Goal: Information Seeking & Learning: Learn about a topic

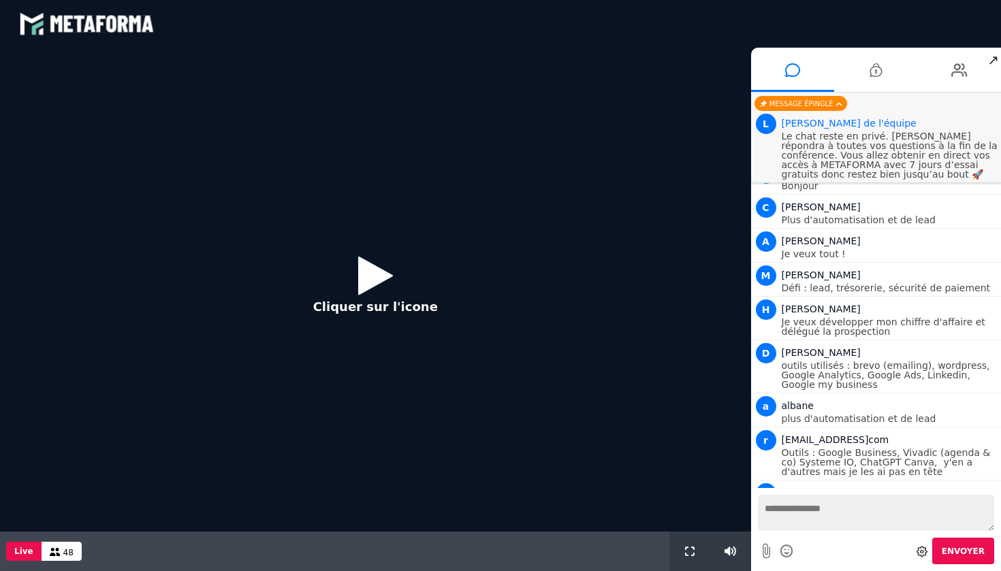
scroll to position [1056, 0]
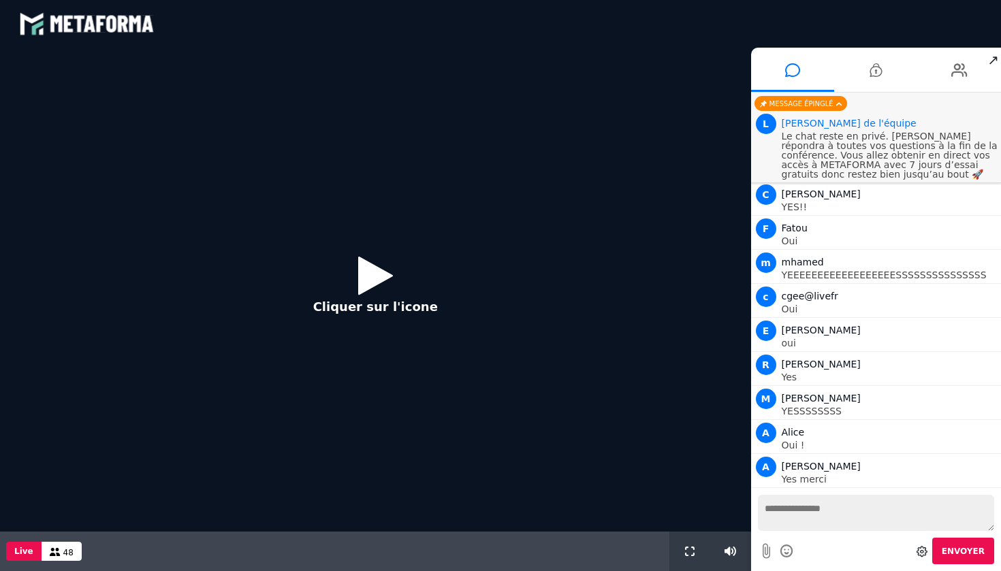
click at [370, 275] on icon at bounding box center [375, 275] width 35 height 44
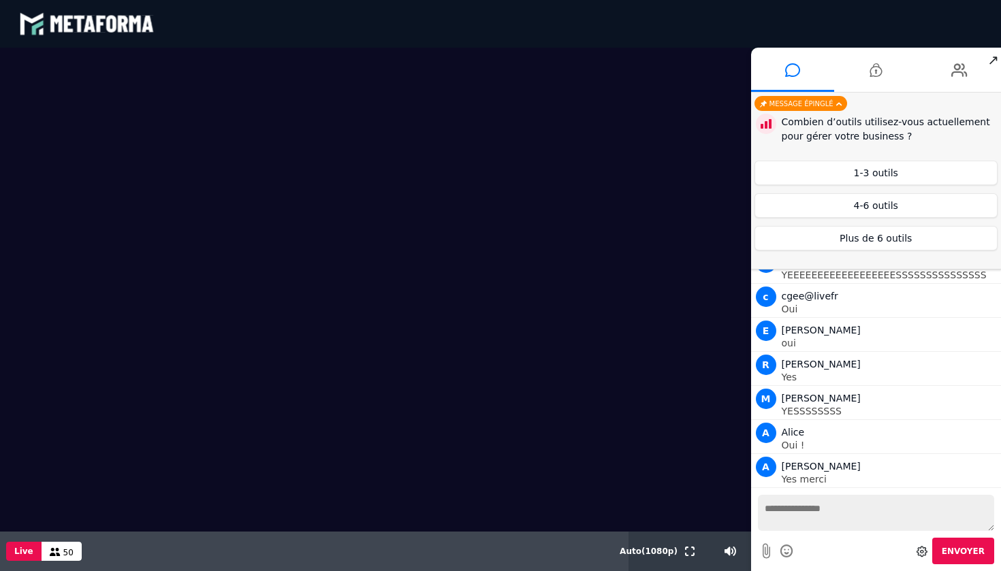
scroll to position [1128, 0]
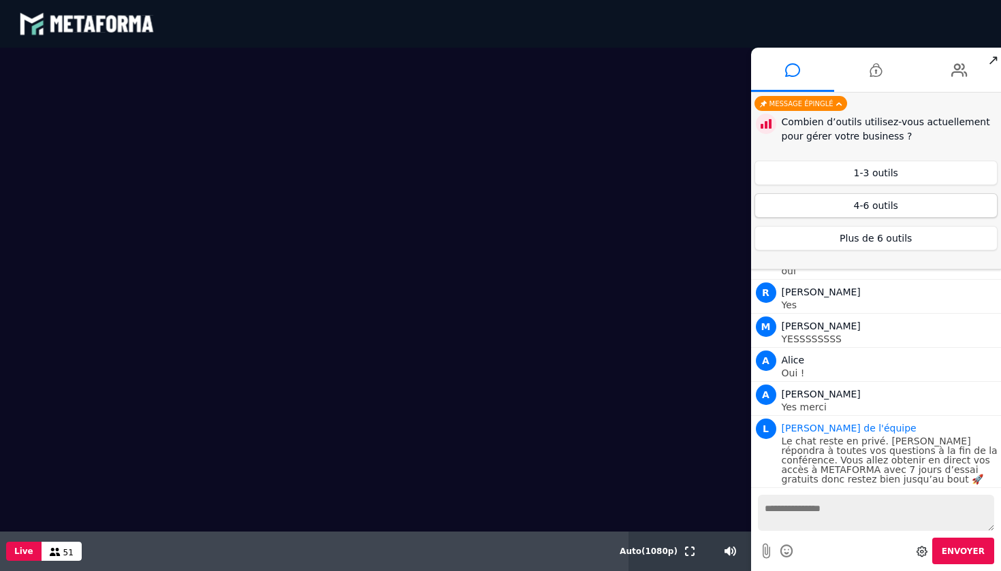
click at [875, 207] on button "4-6 outils" at bounding box center [876, 205] width 244 height 25
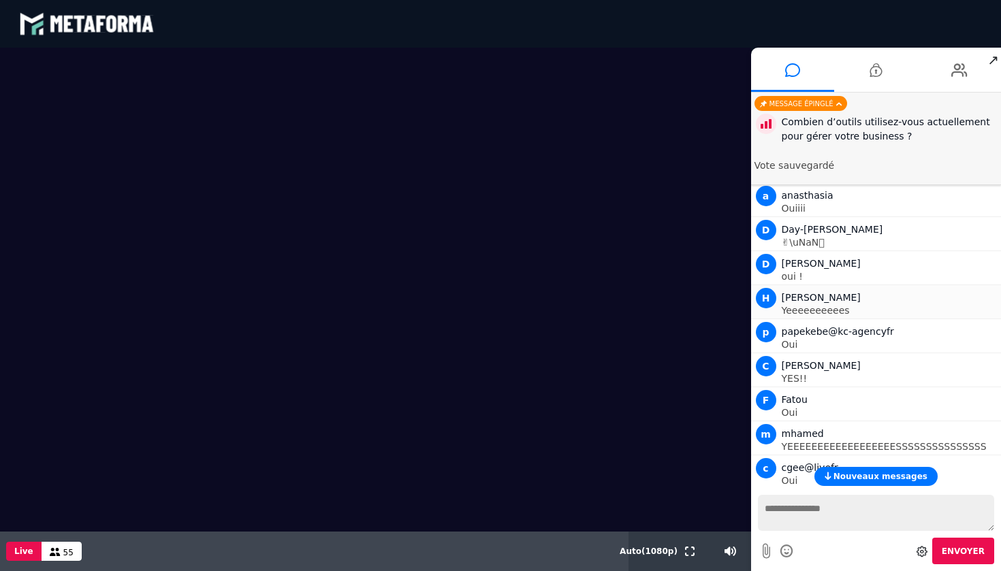
scroll to position [882, 0]
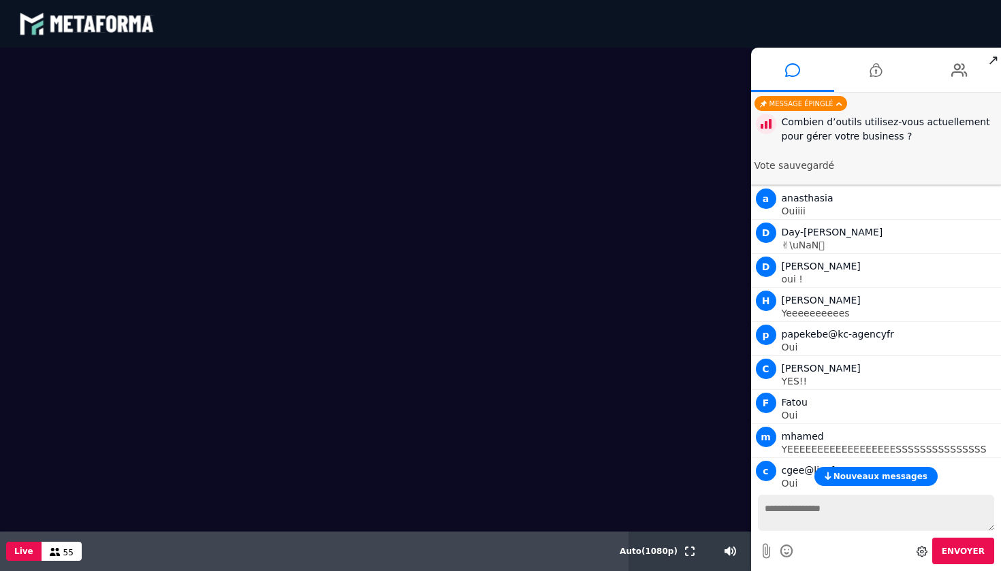
click at [880, 475] on span "Nouveaux messages" at bounding box center [880, 477] width 94 height 10
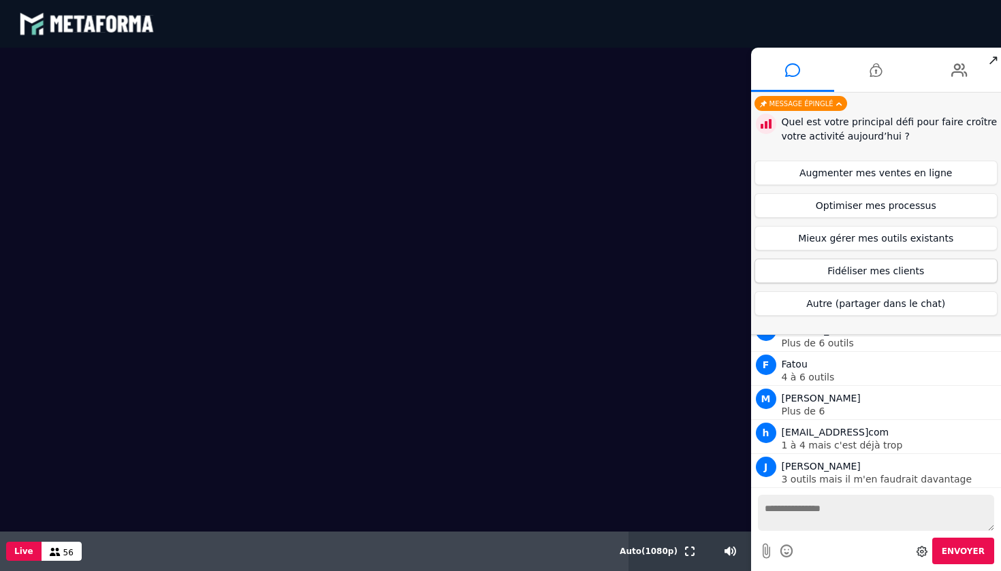
scroll to position [1332, 0]
click at [899, 211] on button "Optimiser mes processus" at bounding box center [876, 205] width 244 height 25
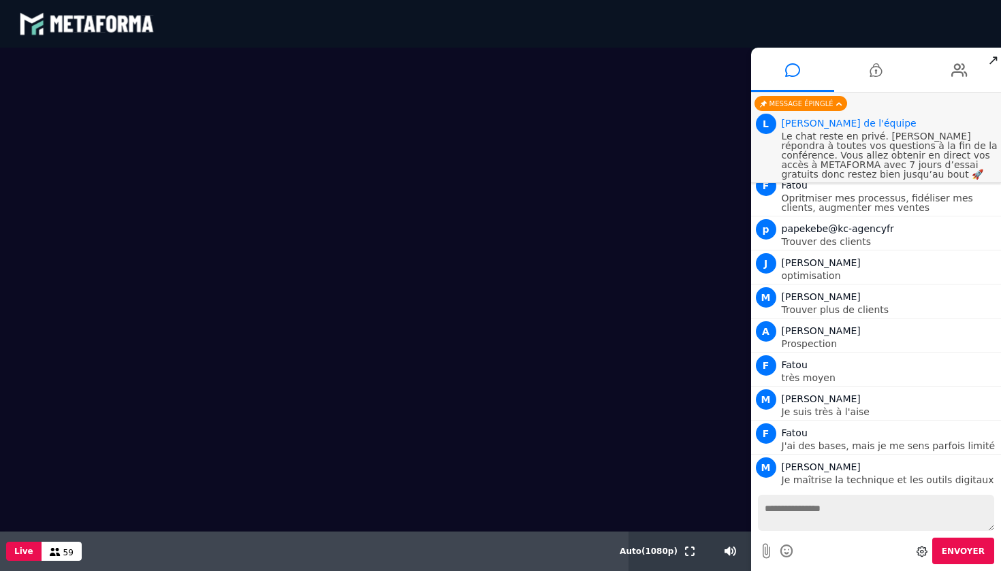
scroll to position [1678, 0]
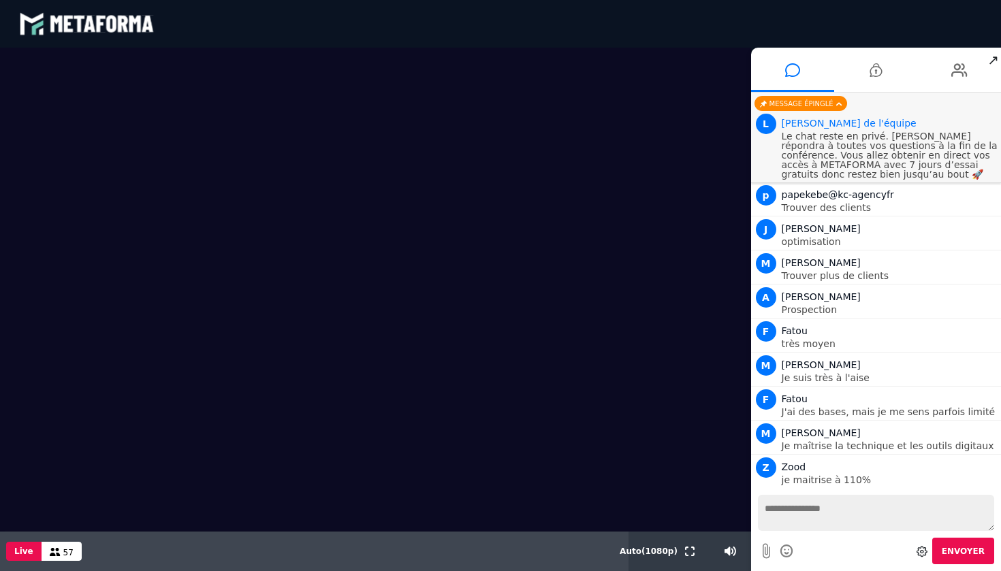
click at [901, 169] on p "Le chat reste en privé. [PERSON_NAME] répondra à toutes vos questions à la fin …" at bounding box center [890, 155] width 217 height 48
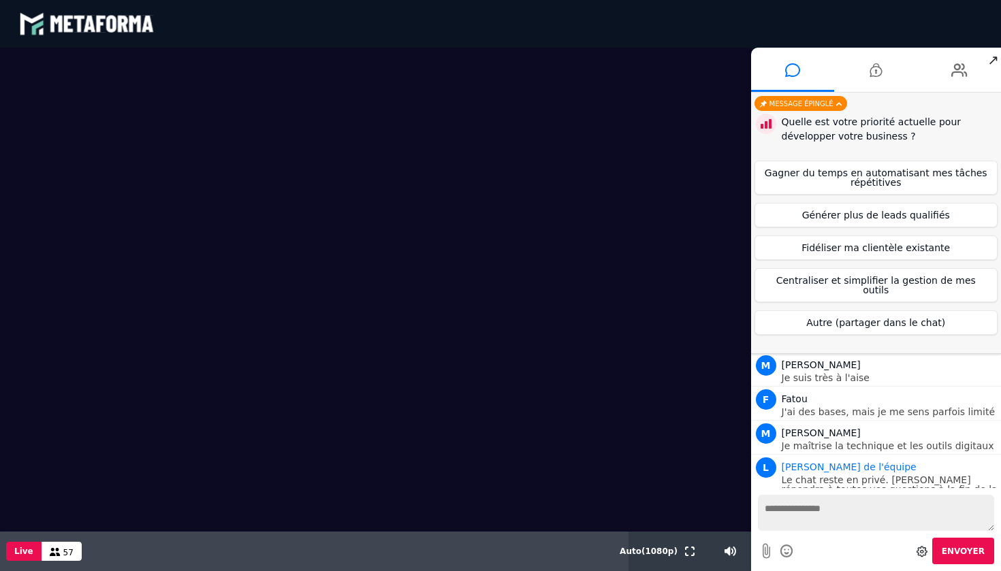
scroll to position [1750, 0]
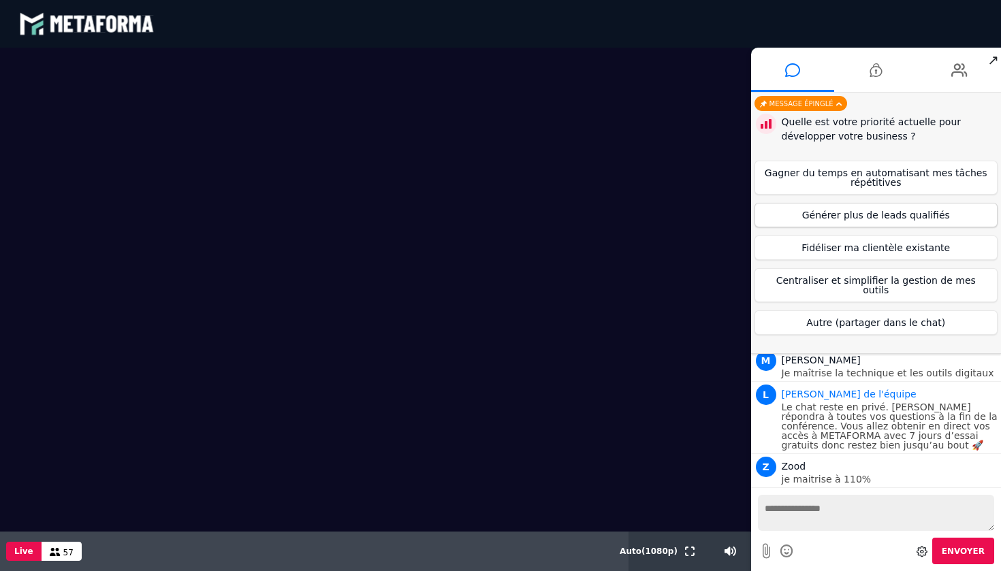
click at [805, 218] on button "Générer plus de leads qualifiés" at bounding box center [876, 215] width 244 height 25
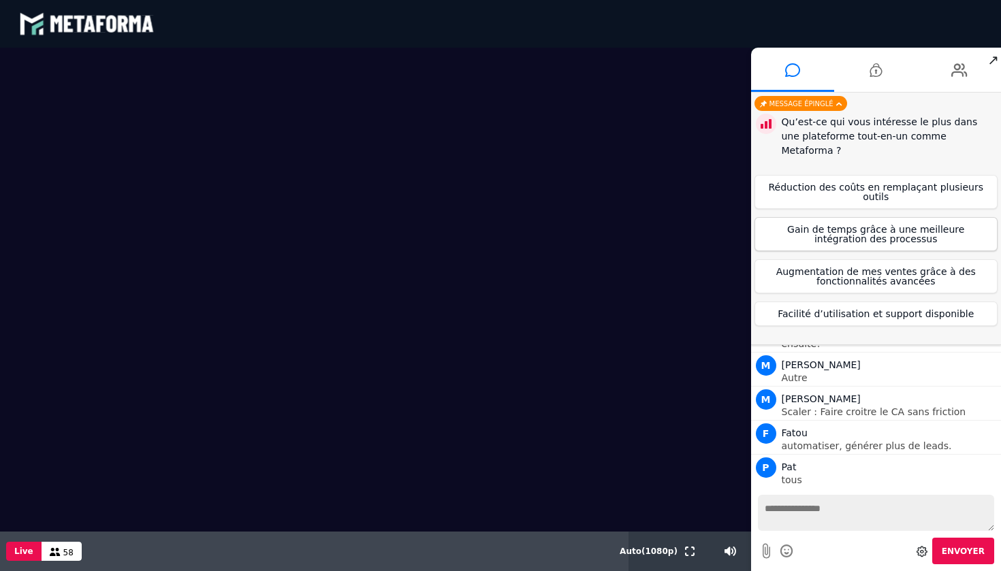
scroll to position [1963, 0]
click at [903, 224] on button "Gain de temps grâce à une meilleure intégration des processus" at bounding box center [876, 234] width 244 height 34
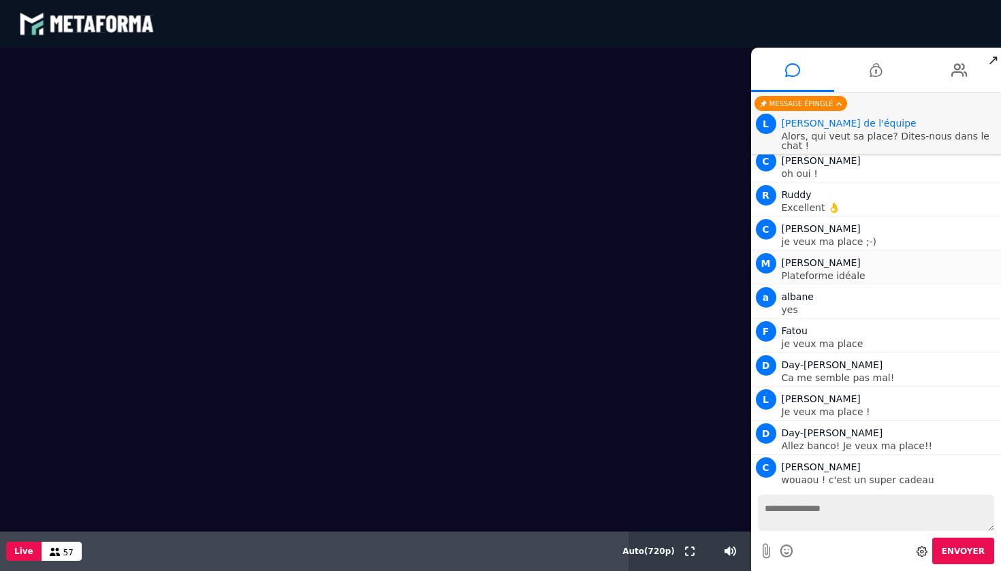
scroll to position [3034, 0]
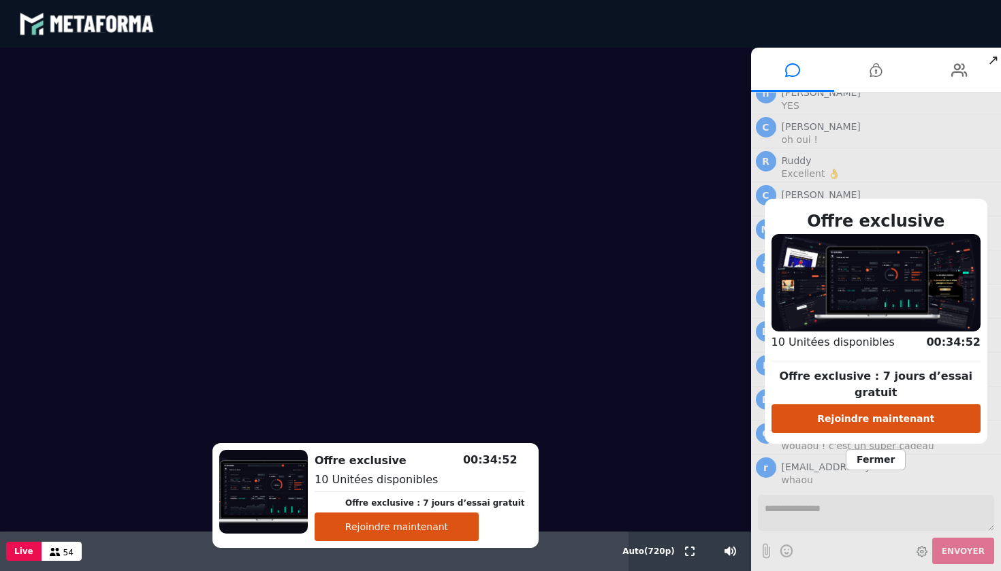
click at [890, 409] on button "Rejoindre maintenant" at bounding box center [876, 418] width 210 height 29
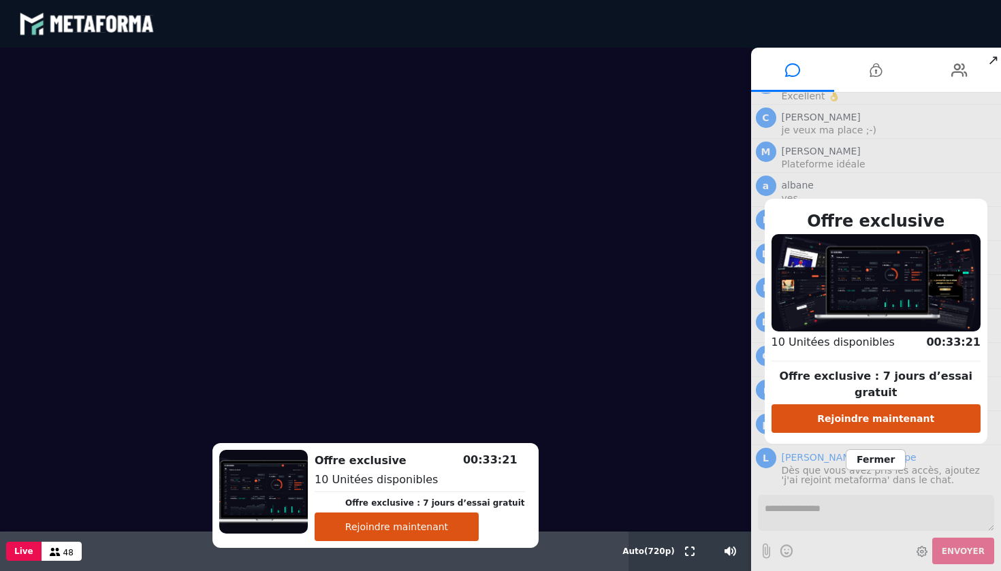
scroll to position [3068, 0]
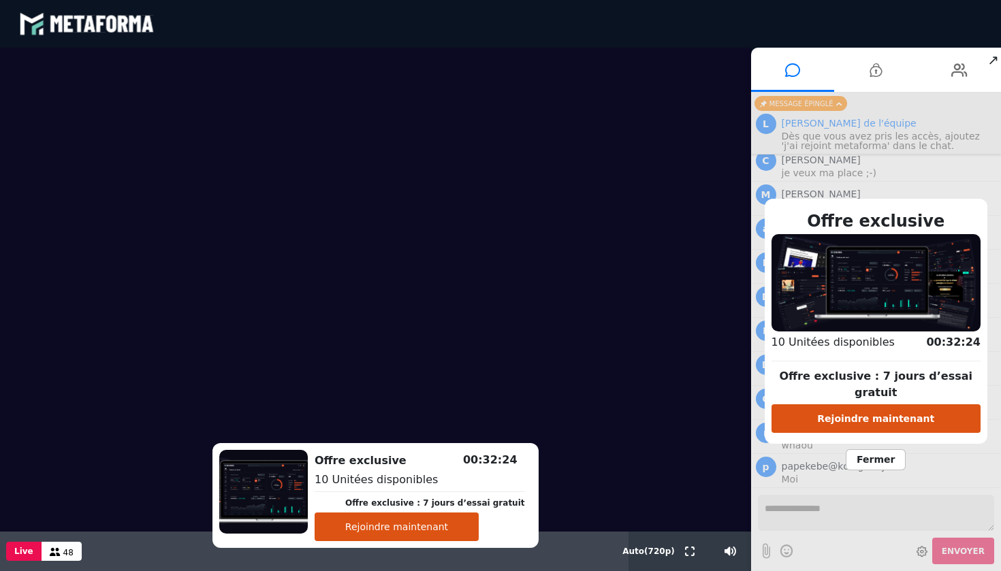
click at [870, 451] on span "Fermer" at bounding box center [876, 459] width 60 height 21
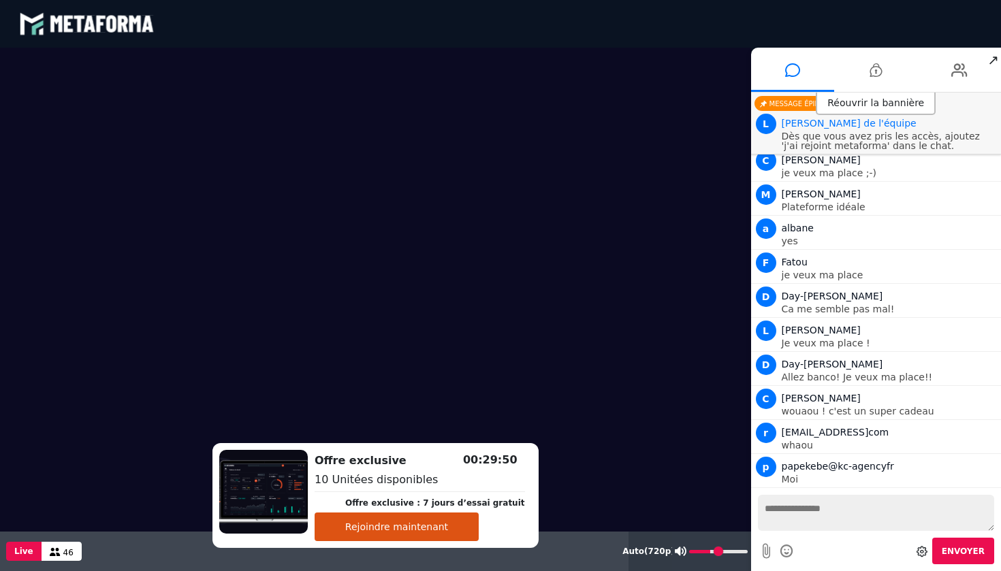
drag, startPoint x: 731, startPoint y: 552, endPoint x: 711, endPoint y: 554, distance: 19.8
click at [711, 554] on input "range" at bounding box center [718, 551] width 59 height 3
type input "**"
click at [711, 554] on input "range" at bounding box center [718, 551] width 59 height 3
